Goal: Task Accomplishment & Management: Manage account settings

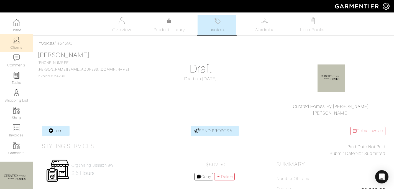
click at [21, 46] on link "Clients" at bounding box center [16, 42] width 33 height 17
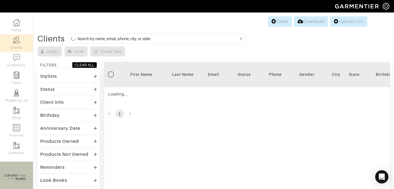
click at [103, 39] on input at bounding box center [157, 38] width 161 height 7
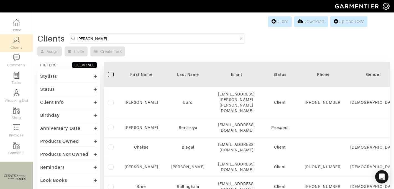
type input "[PERSON_NAME]"
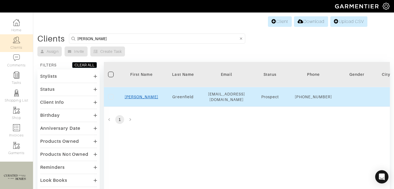
click at [143, 99] on link "Rachel" at bounding box center [142, 97] width 34 height 4
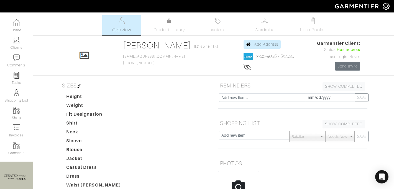
scroll to position [174, 0]
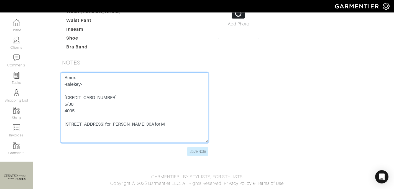
click at [93, 98] on textarea "Amex -safekey- [CREDIT_CARD_NUMBER] 5/30 4095 [STREET_ADDRESS] for [PERSON_NAME…" at bounding box center [134, 108] width 147 height 70
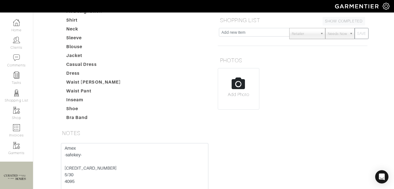
scroll to position [0, 0]
